Goal: Find specific page/section: Find specific page/section

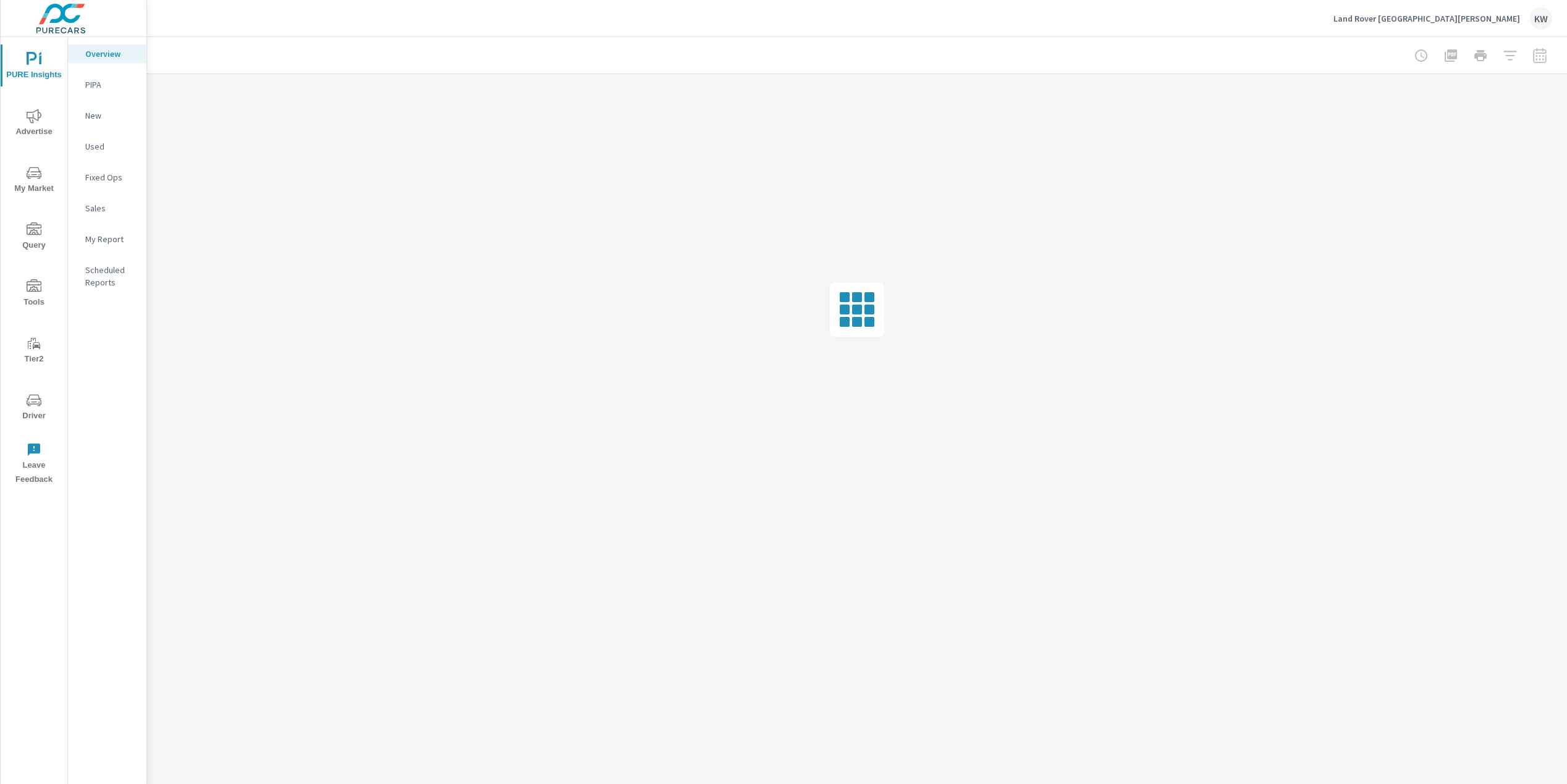
click at [33, 409] on span "Driver" at bounding box center [34, 407] width 59 height 30
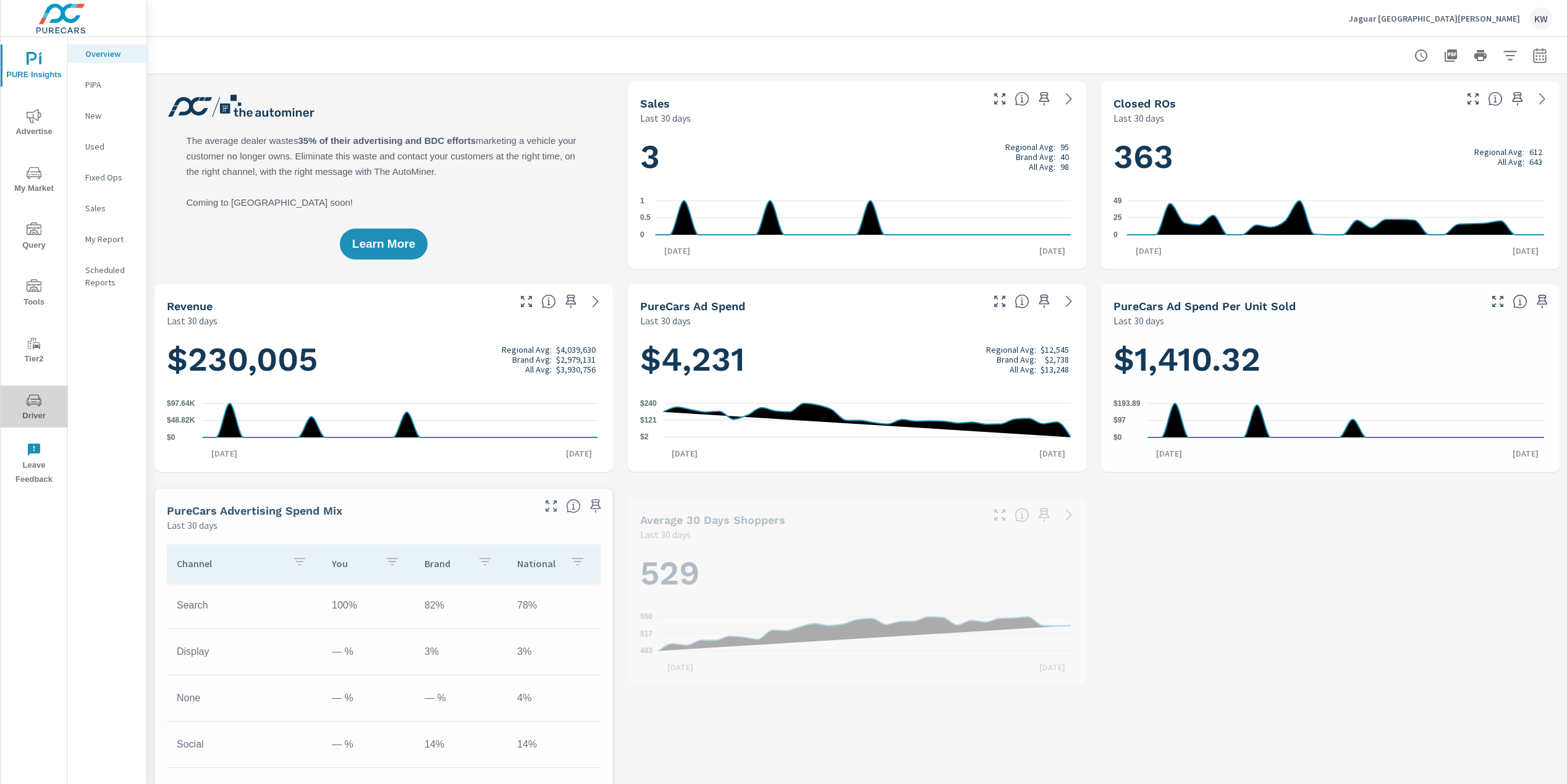
click at [34, 414] on span "Driver" at bounding box center [34, 407] width 59 height 30
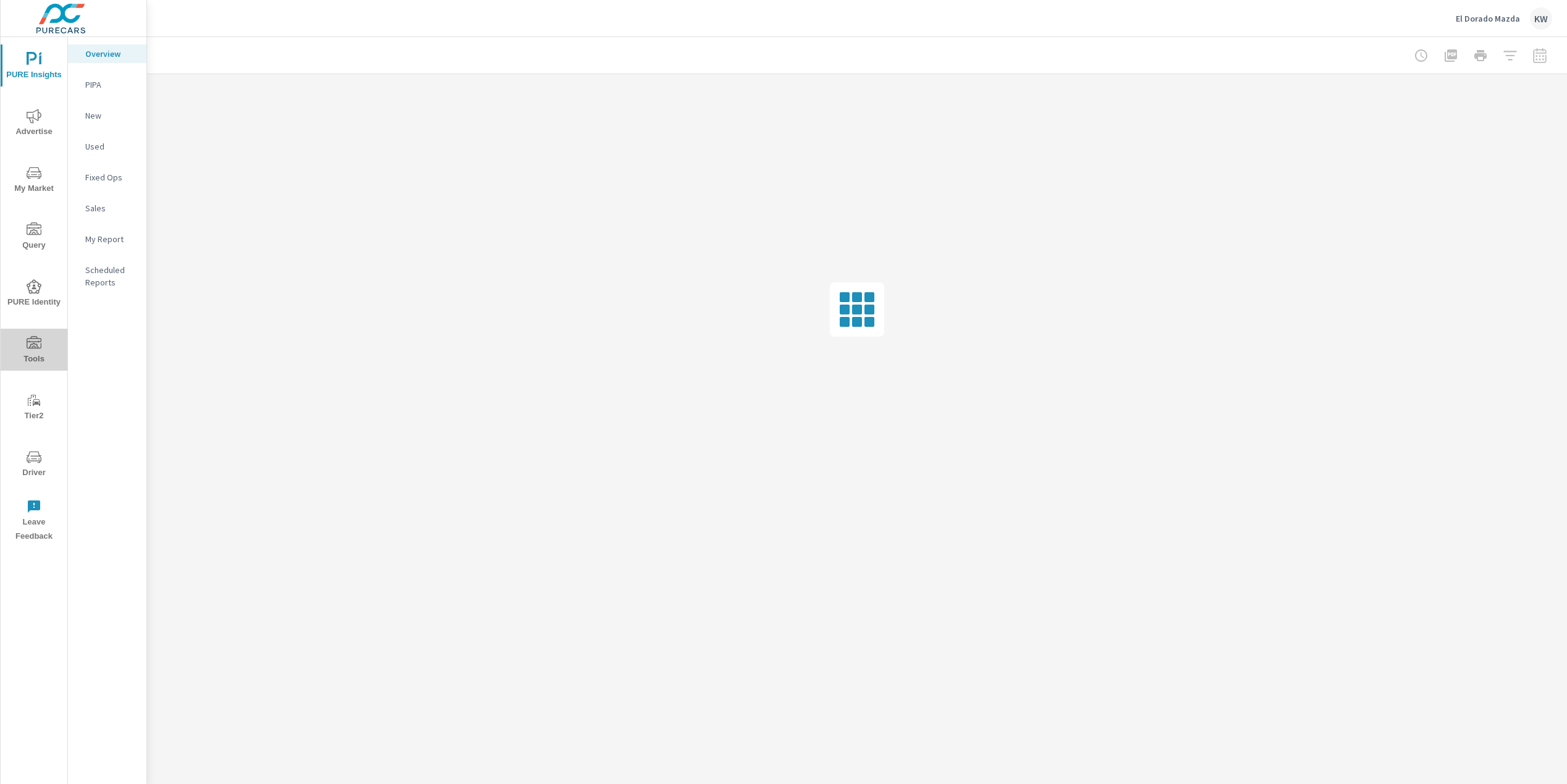
click at [34, 348] on icon "nav menu" at bounding box center [34, 344] width 15 height 15
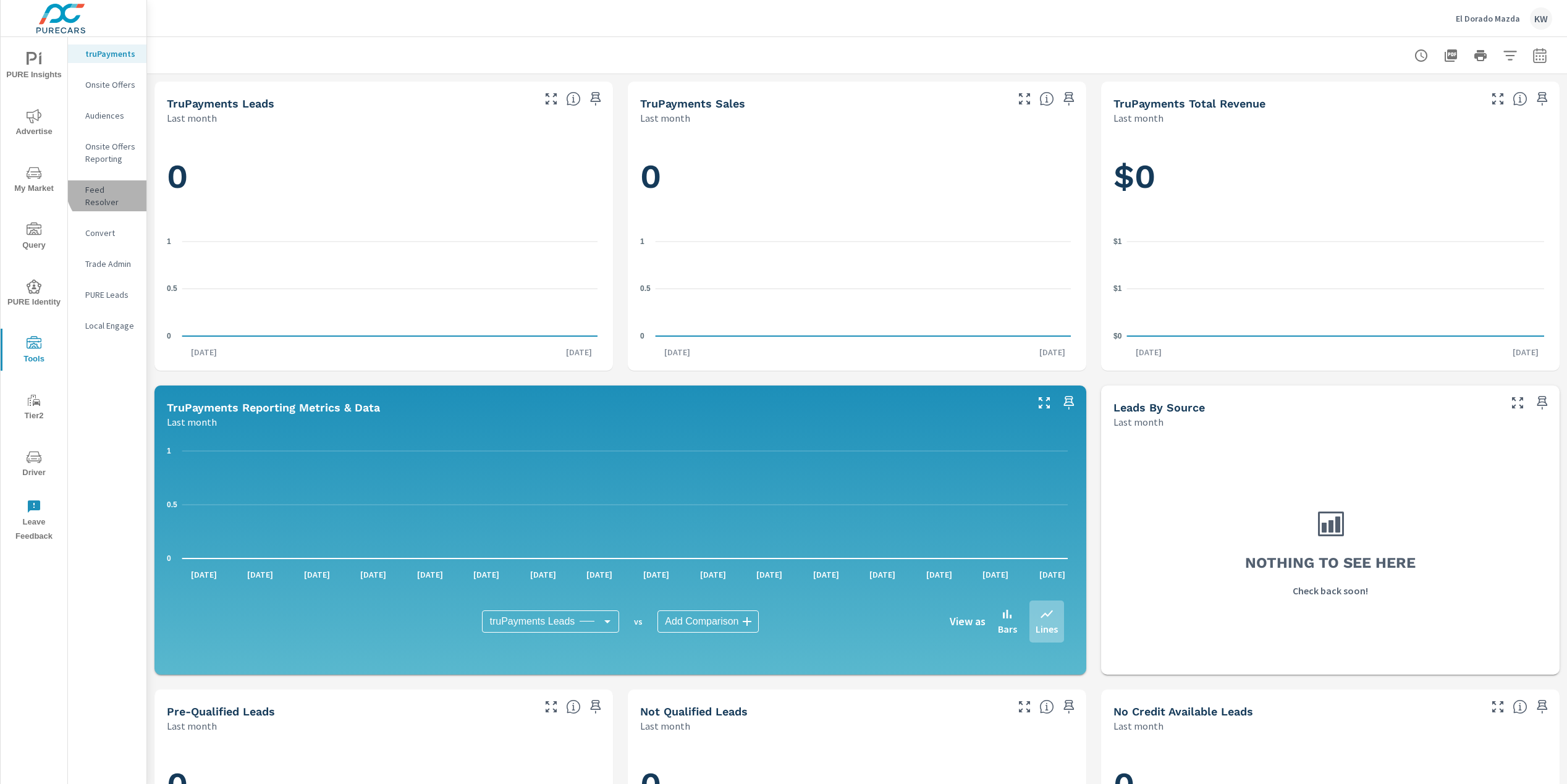
click at [115, 186] on p "Feed Resolver" at bounding box center [111, 195] width 52 height 24
